Goal: Task Accomplishment & Management: Manage account settings

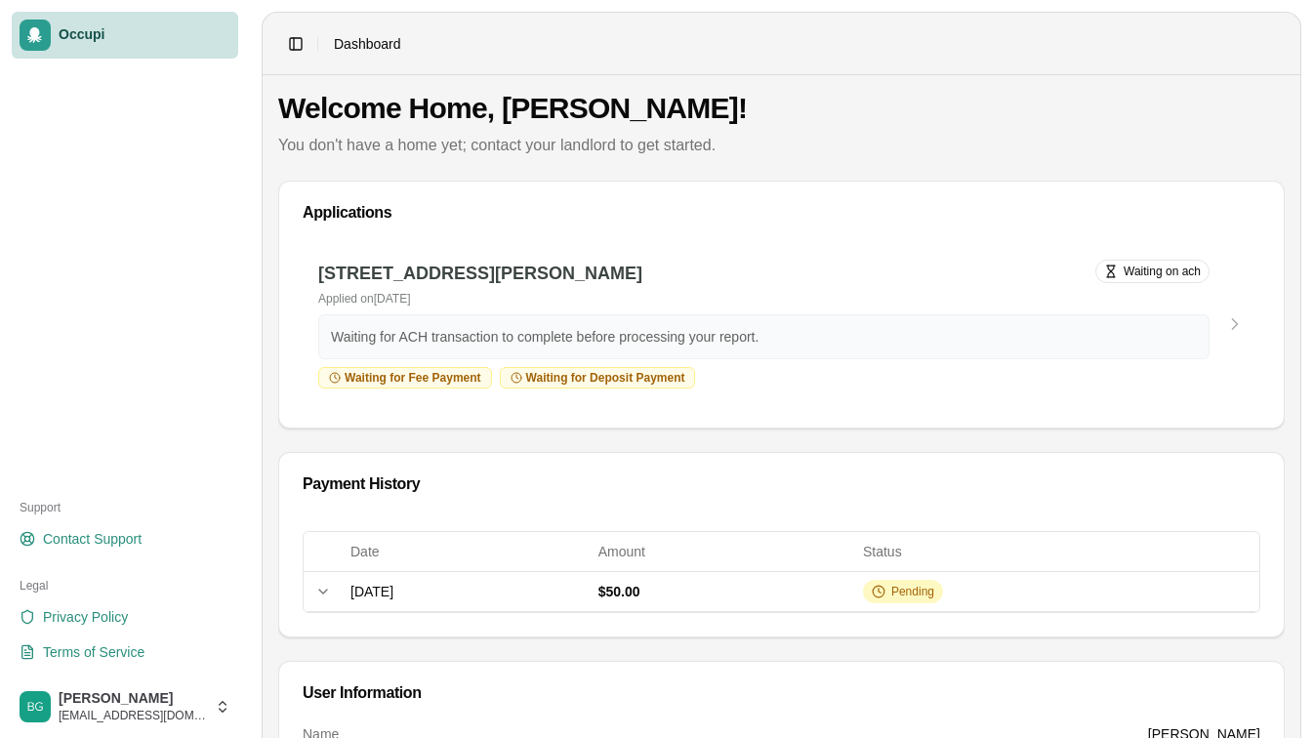
scroll to position [148, 0]
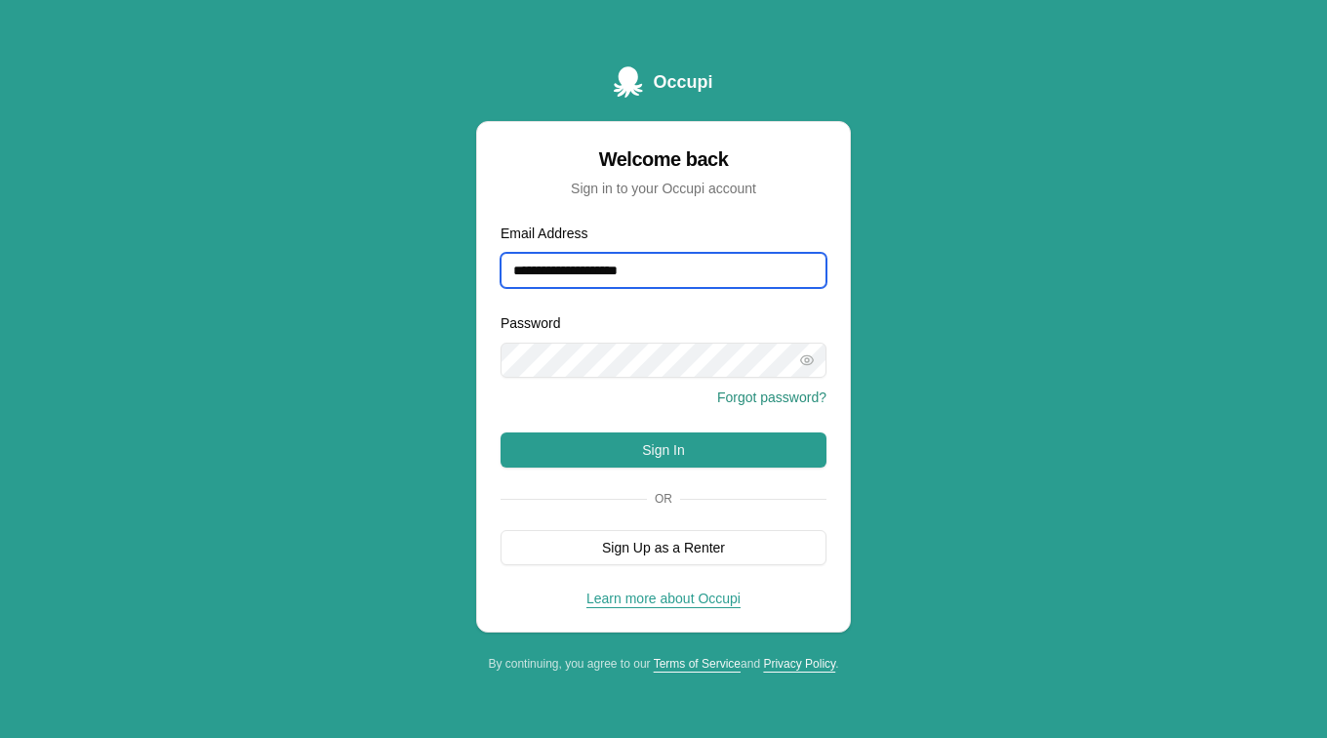
click at [757, 273] on input "**********" at bounding box center [664, 270] width 326 height 35
type input "**********"
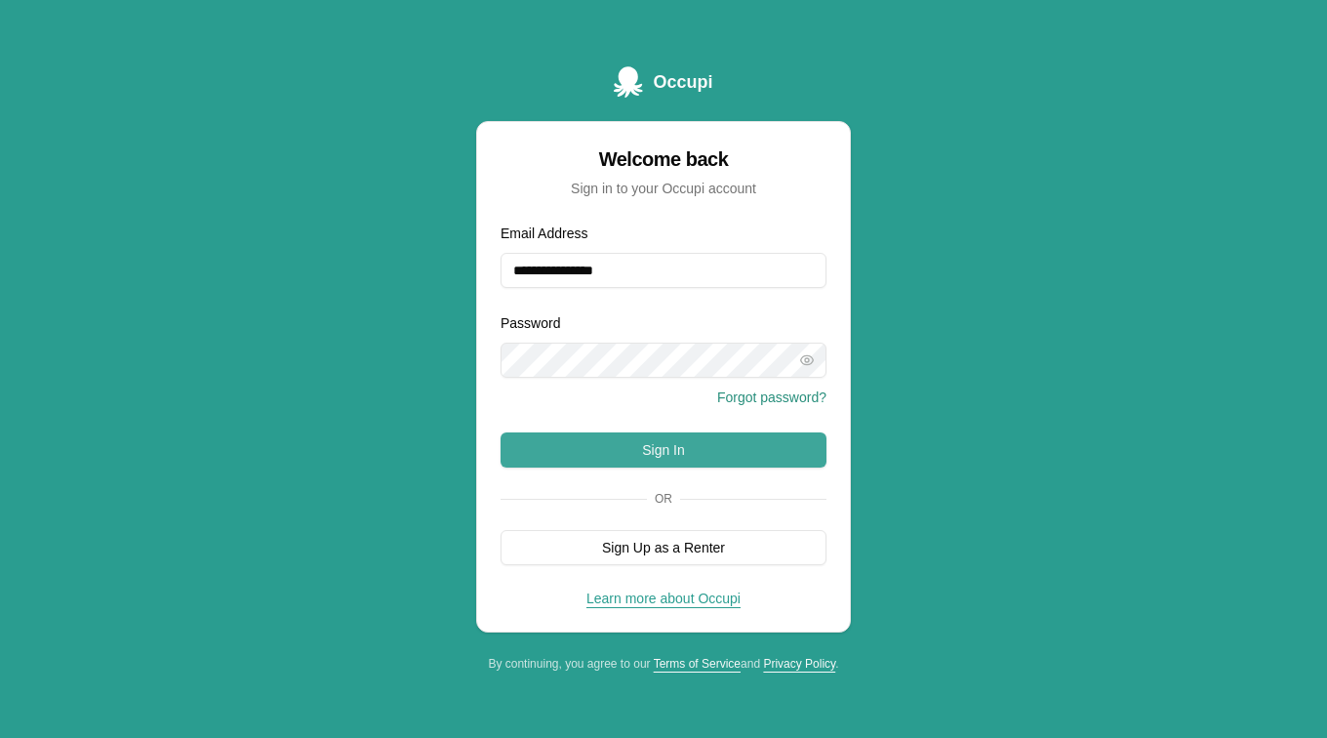
click at [682, 455] on button "Sign In" at bounding box center [664, 449] width 326 height 35
